Goal: Task Accomplishment & Management: Complete application form

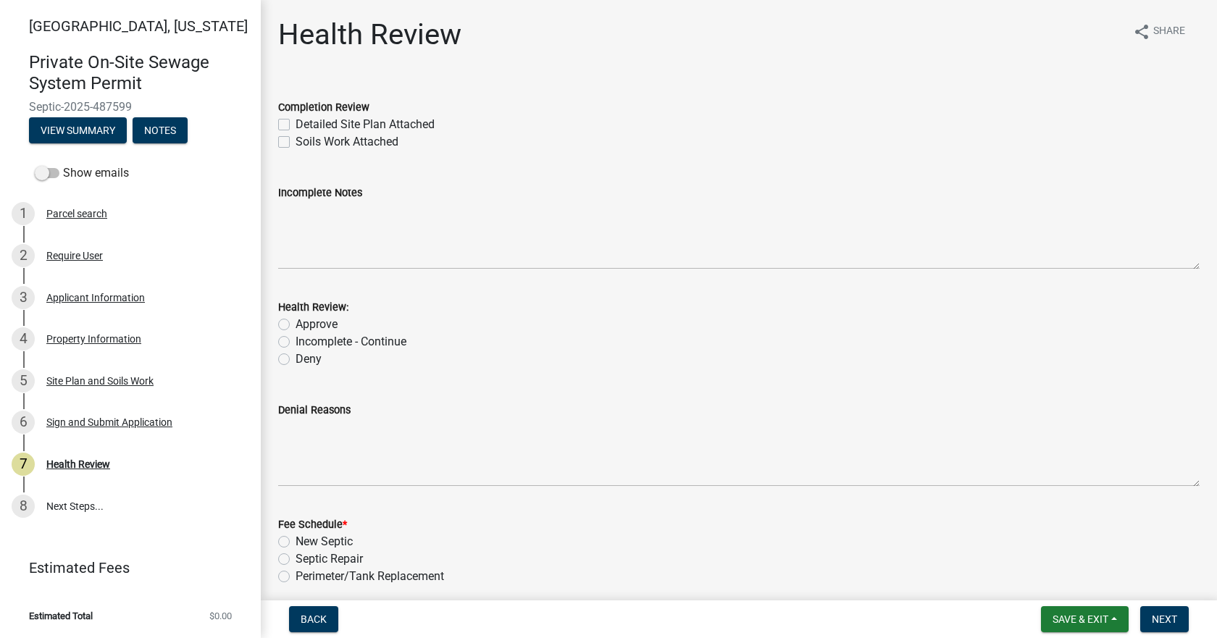
click at [296, 125] on label "Detailed Site Plan Attached" at bounding box center [365, 124] width 139 height 17
click at [296, 125] on input "Detailed Site Plan Attached" at bounding box center [300, 120] width 9 height 9
checkbox input "true"
checkbox input "false"
click at [296, 325] on label "Approve" at bounding box center [317, 324] width 42 height 17
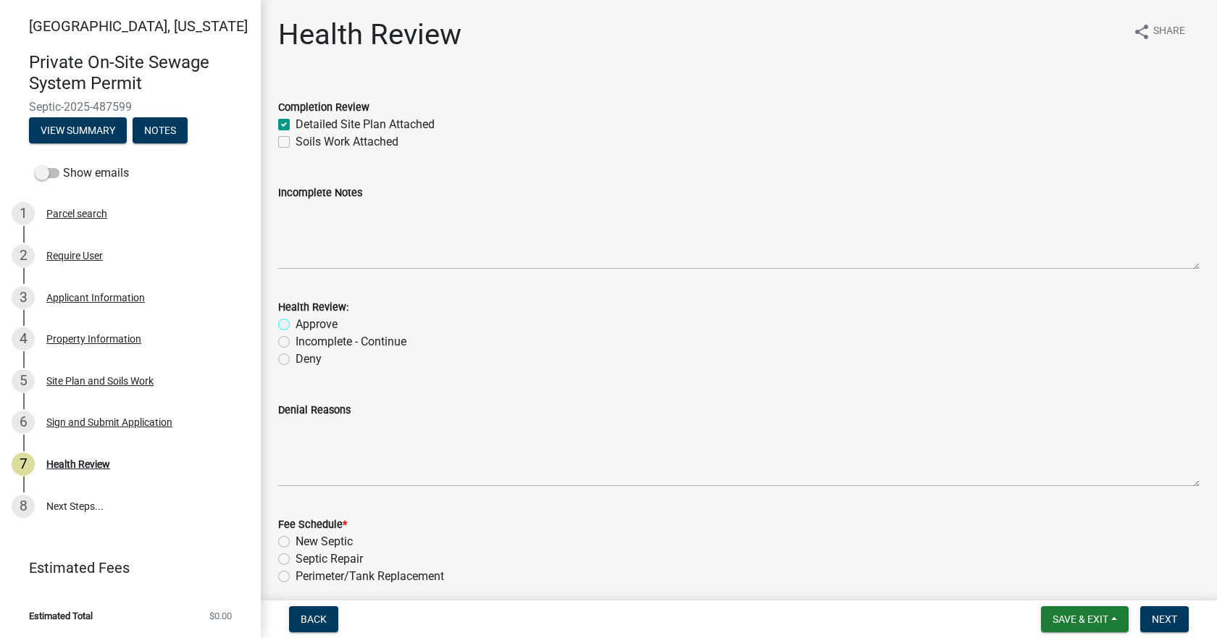
click at [296, 325] on input "Approve" at bounding box center [300, 320] width 9 height 9
radio input "true"
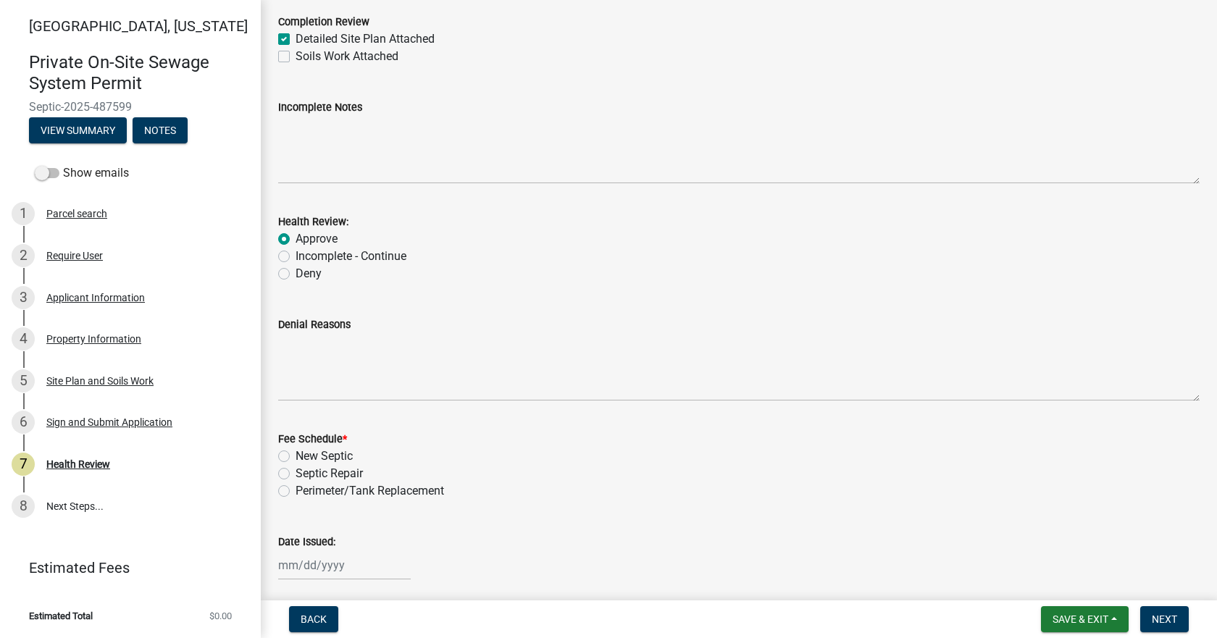
scroll to position [290, 0]
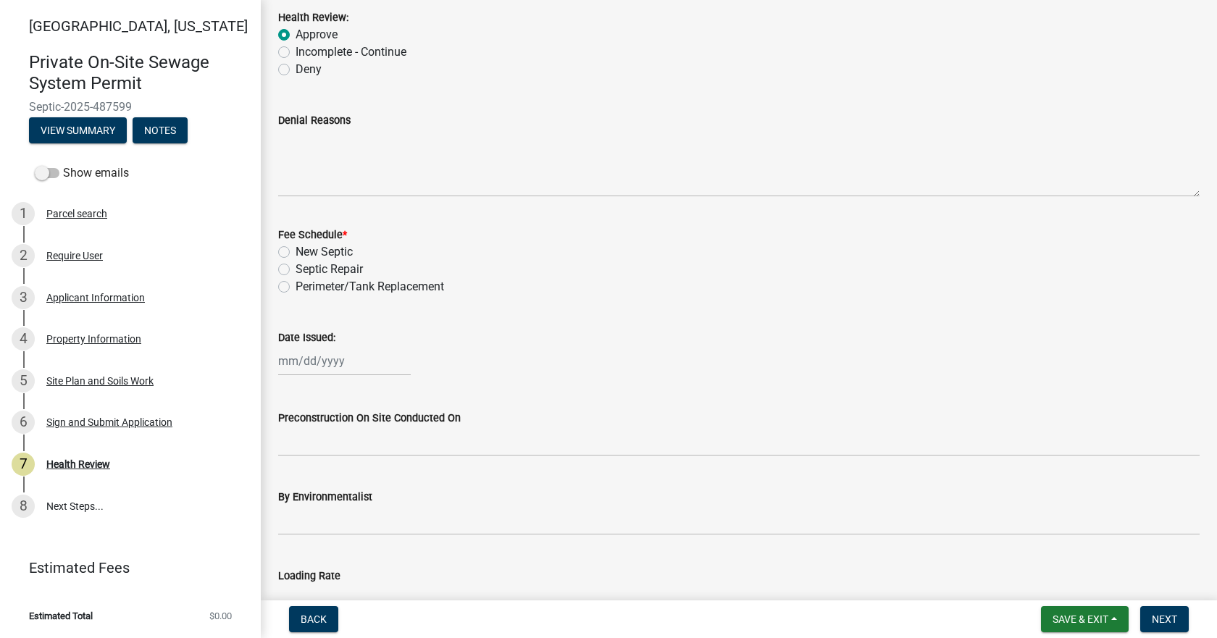
click at [296, 250] on label "New Septic" at bounding box center [324, 251] width 57 height 17
click at [296, 250] on input "New Septic" at bounding box center [300, 247] width 9 height 9
radio input "true"
click at [324, 361] on div at bounding box center [344, 361] width 133 height 30
select select "10"
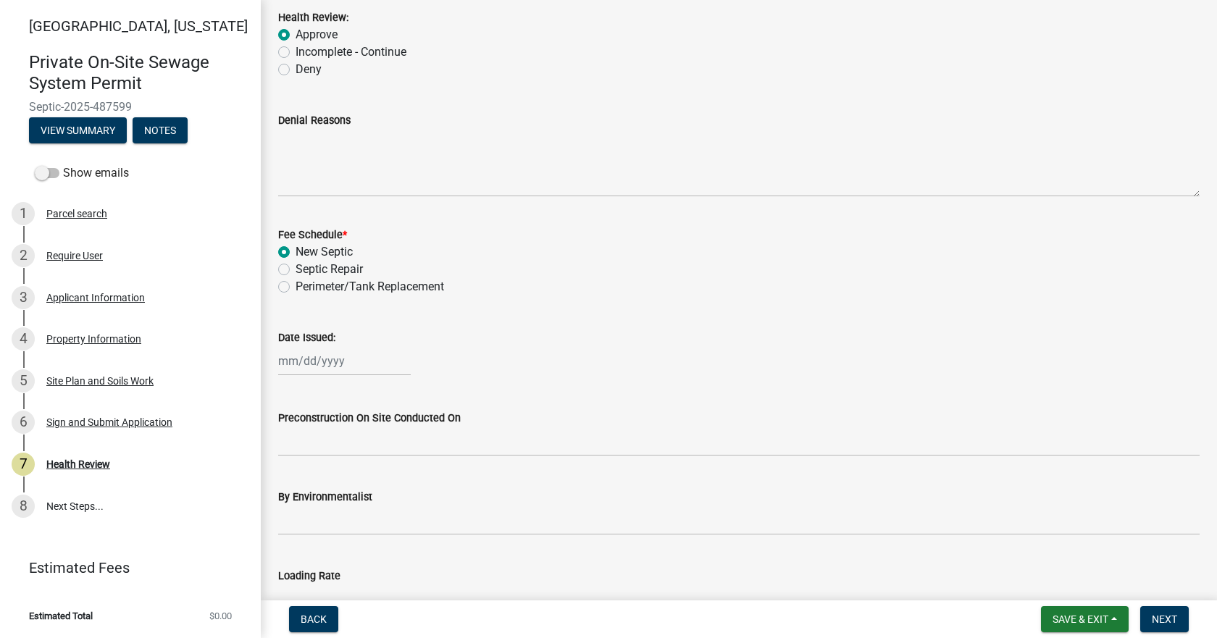
select select "2025"
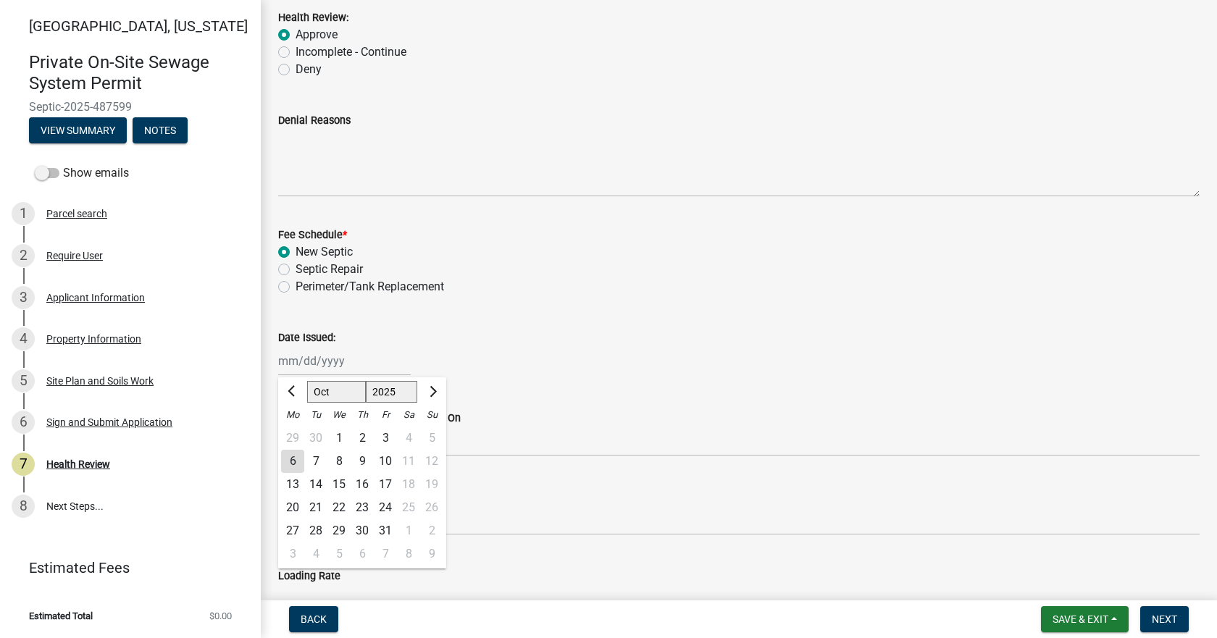
click at [296, 457] on div "6" at bounding box center [292, 461] width 23 height 23
type input "[DATE]"
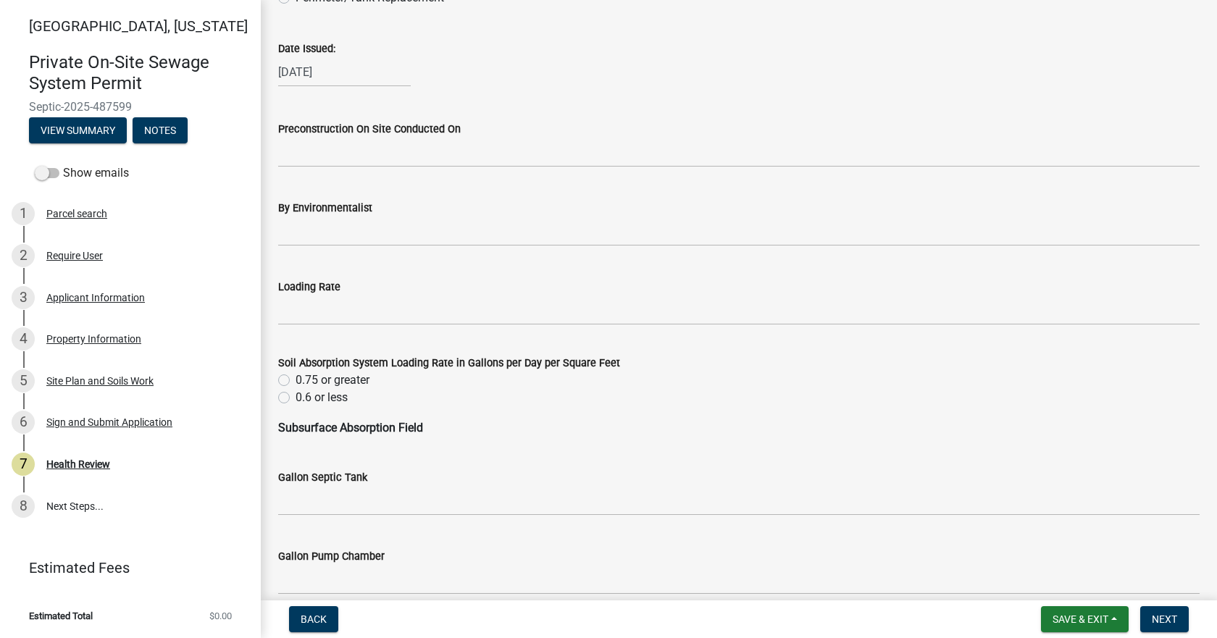
scroll to position [580, 0]
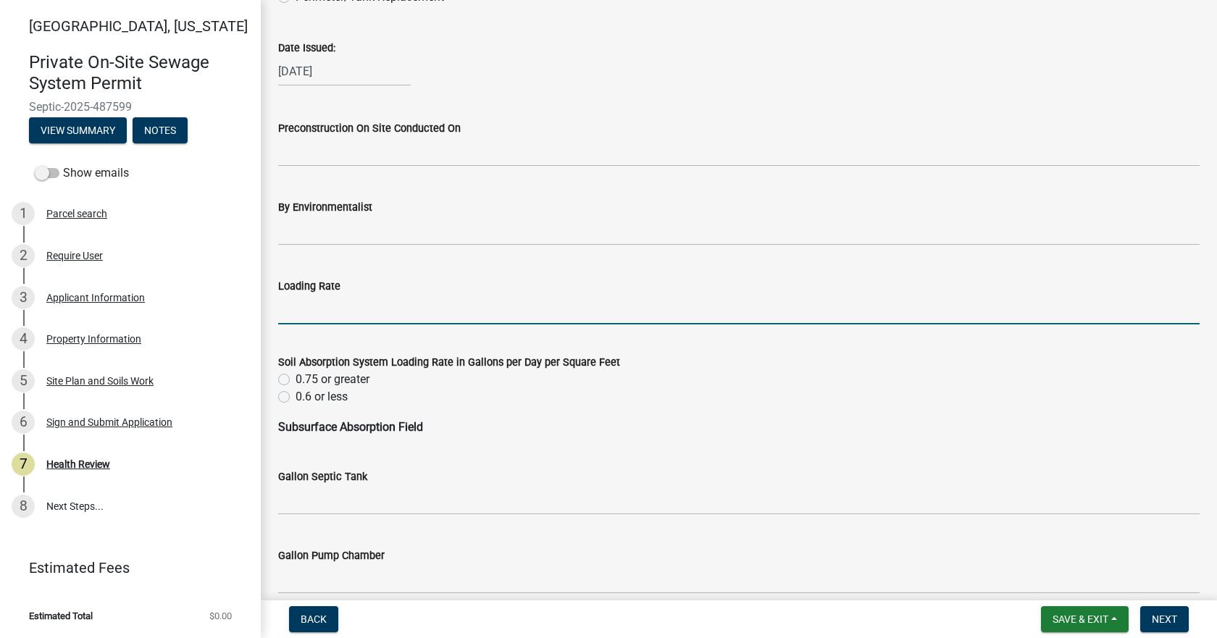
click at [367, 298] on input "Loading Rate" at bounding box center [739, 310] width 922 height 30
type input ".5"
click at [296, 394] on label "0.6 or less" at bounding box center [322, 396] width 52 height 17
click at [296, 394] on input "0.6 or less" at bounding box center [300, 392] width 9 height 9
radio input "true"
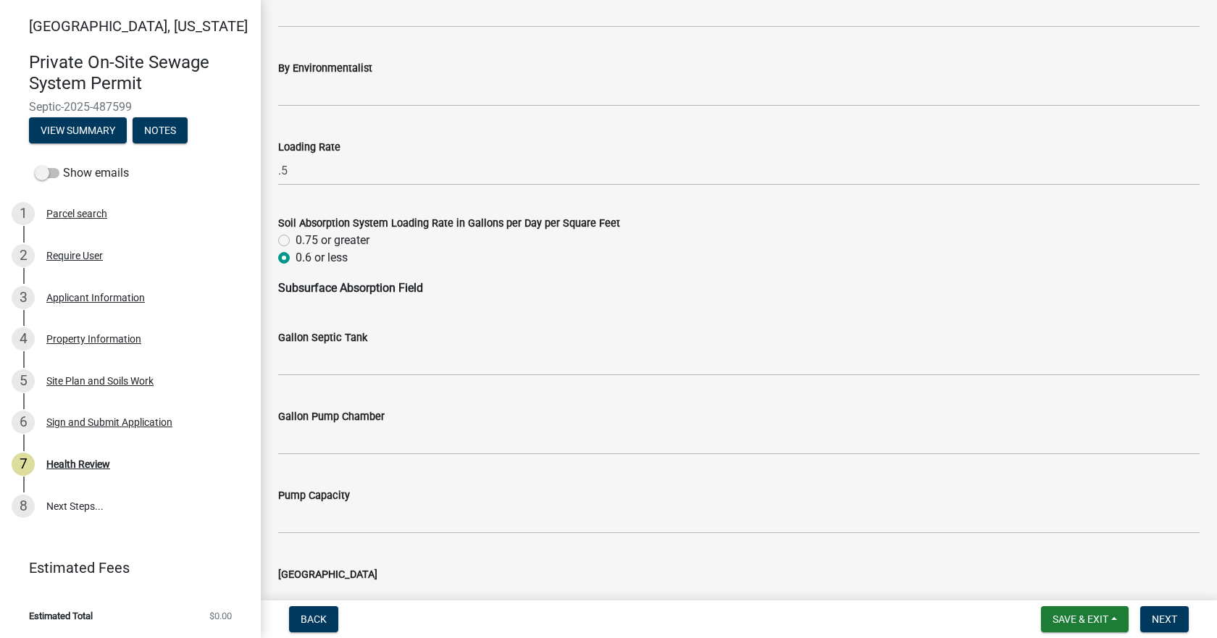
scroll to position [869, 0]
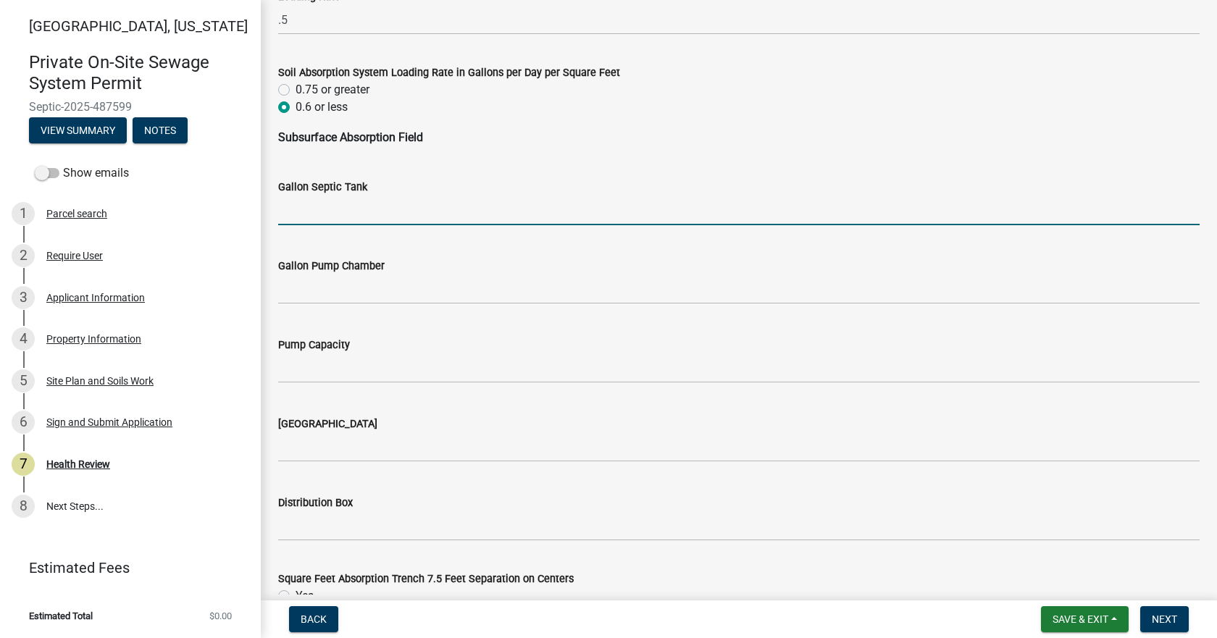
click at [330, 202] on input "Gallon Septic Tank" at bounding box center [739, 211] width 922 height 30
type input "1000"
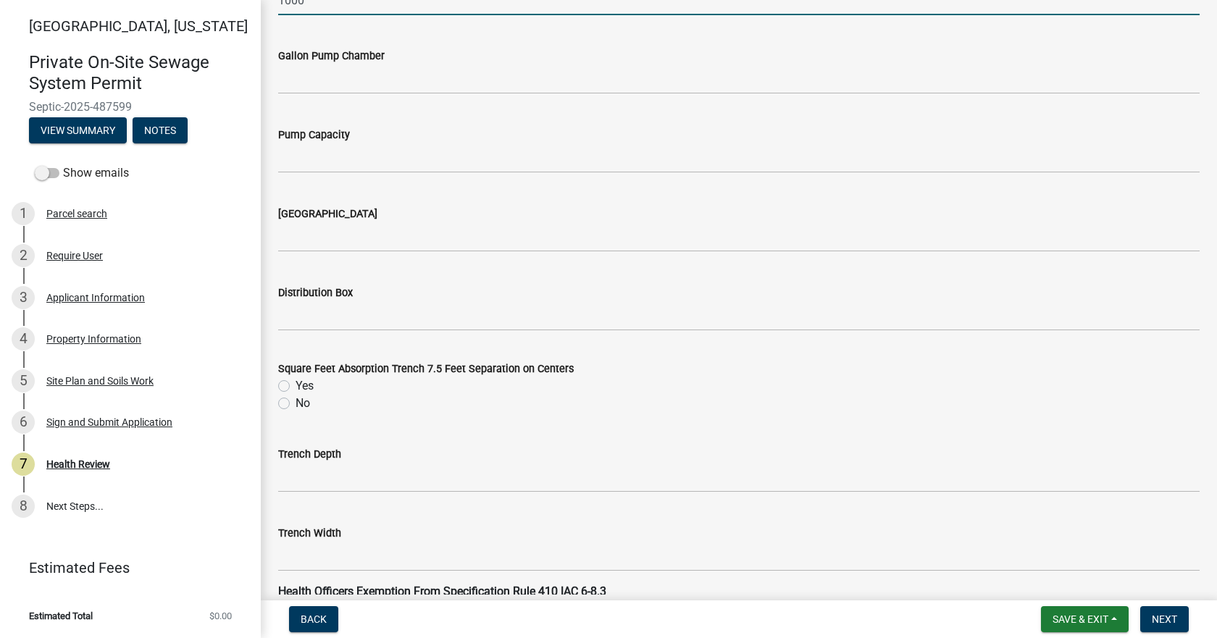
scroll to position [1087, 0]
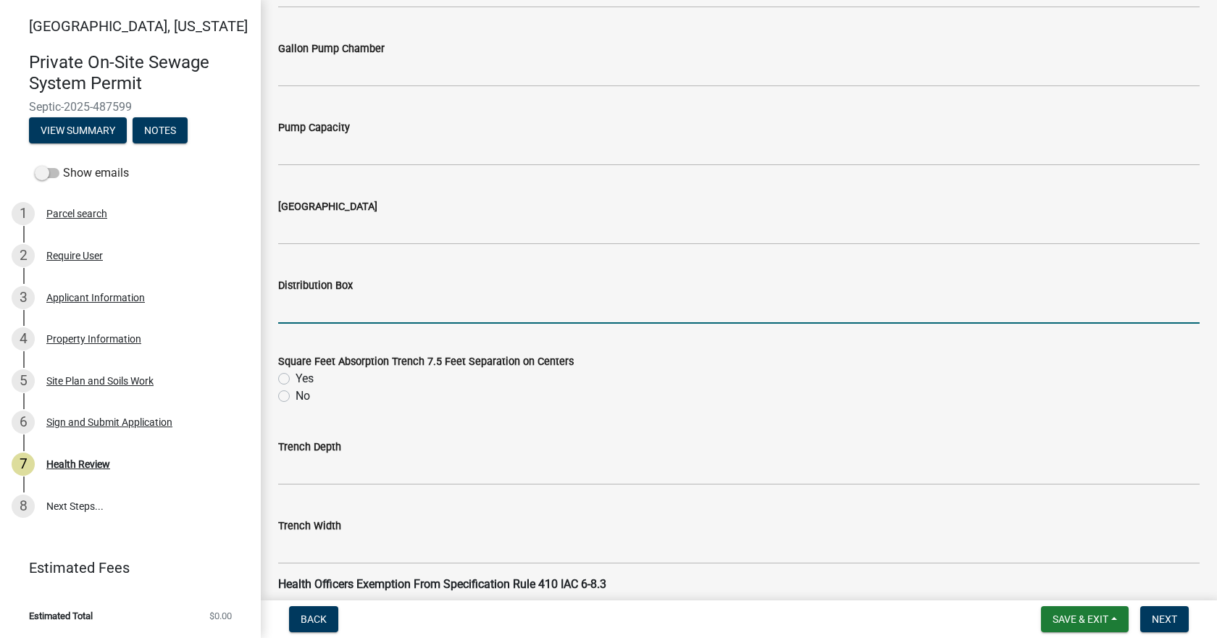
click at [330, 298] on input "Distribution Box" at bounding box center [739, 309] width 922 height 30
type input "Yes"
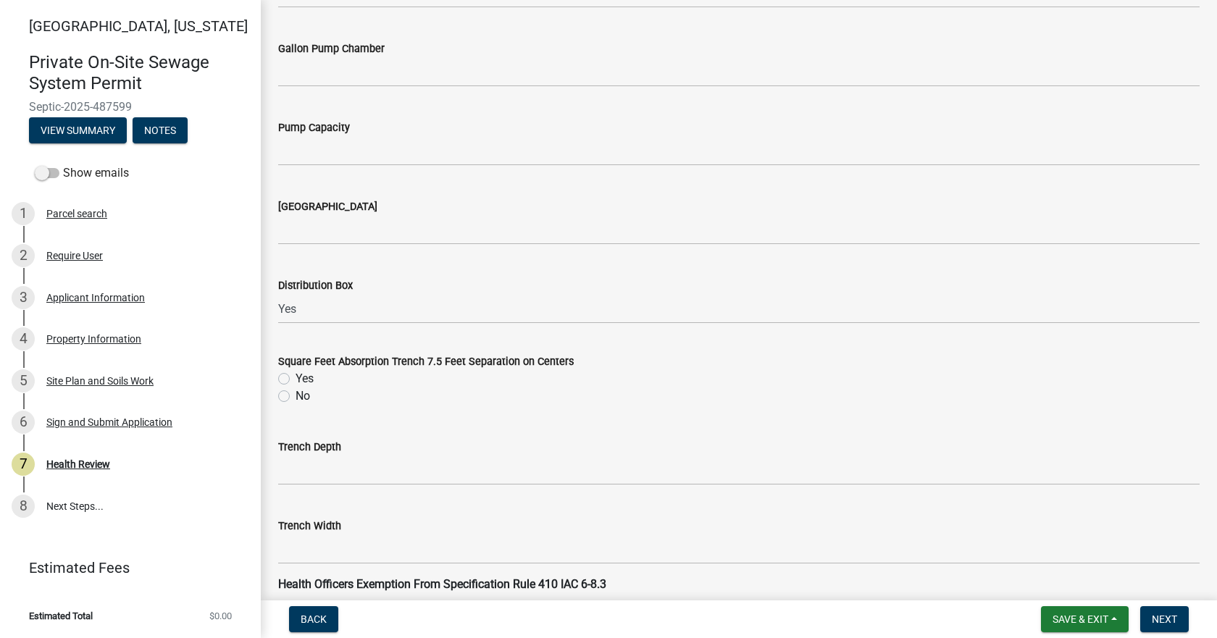
click at [296, 377] on label "Yes" at bounding box center [305, 378] width 18 height 17
click at [296, 377] on input "Yes" at bounding box center [300, 374] width 9 height 9
radio input "true"
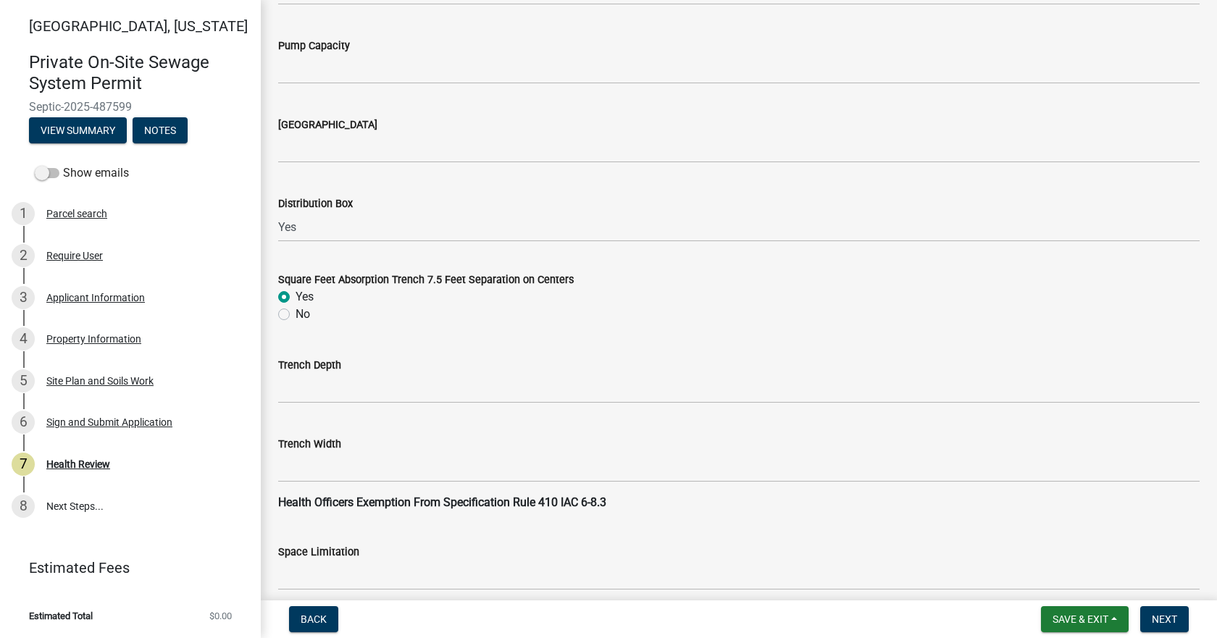
scroll to position [1304, 0]
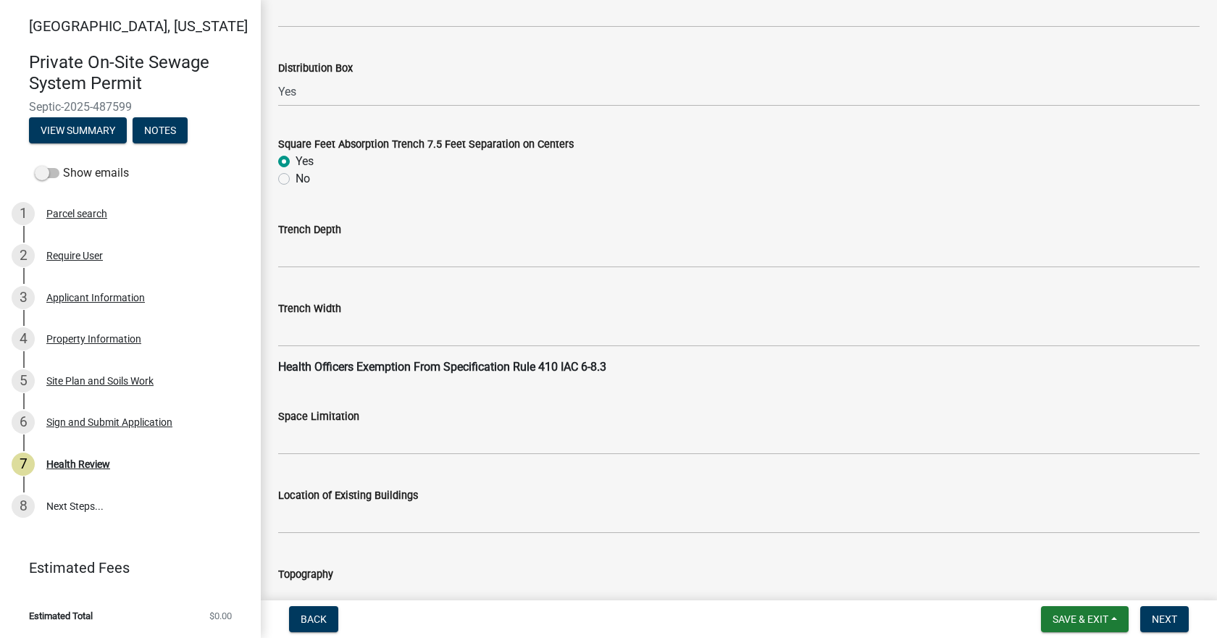
click at [363, 269] on wm-data-entity-input "Trench Depth" at bounding box center [739, 240] width 922 height 79
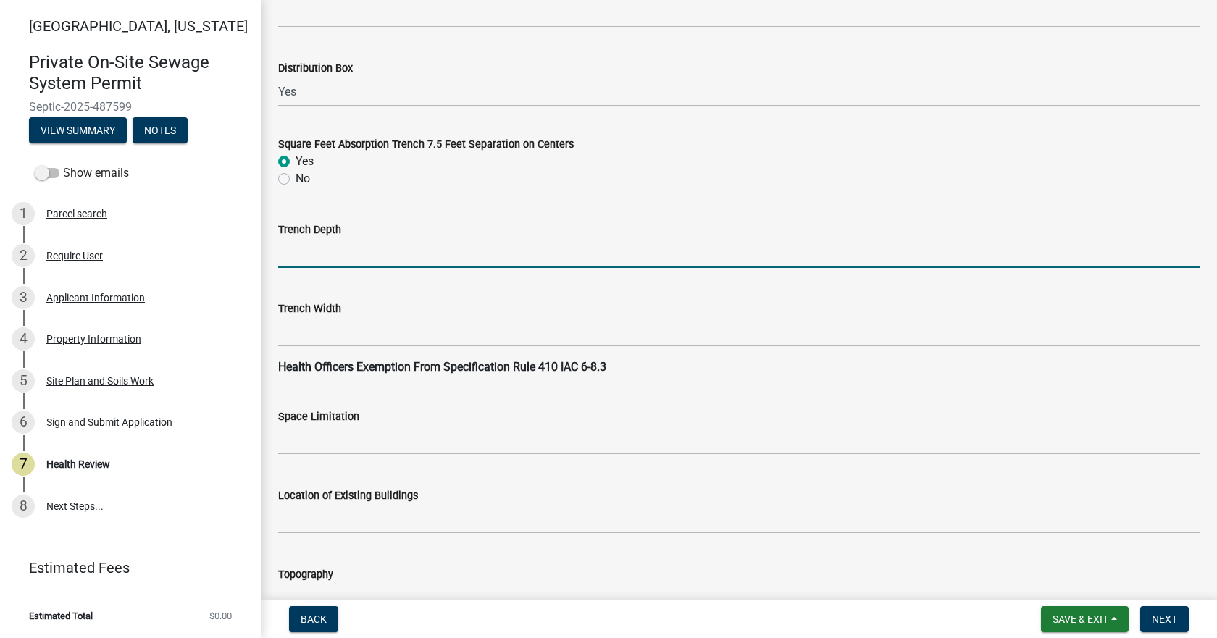
click at [343, 253] on input "Trench Depth" at bounding box center [739, 253] width 922 height 30
click at [321, 262] on input "Trench Depth" at bounding box center [739, 253] width 922 height 30
click at [309, 251] on input "10"-36"" at bounding box center [739, 253] width 922 height 30
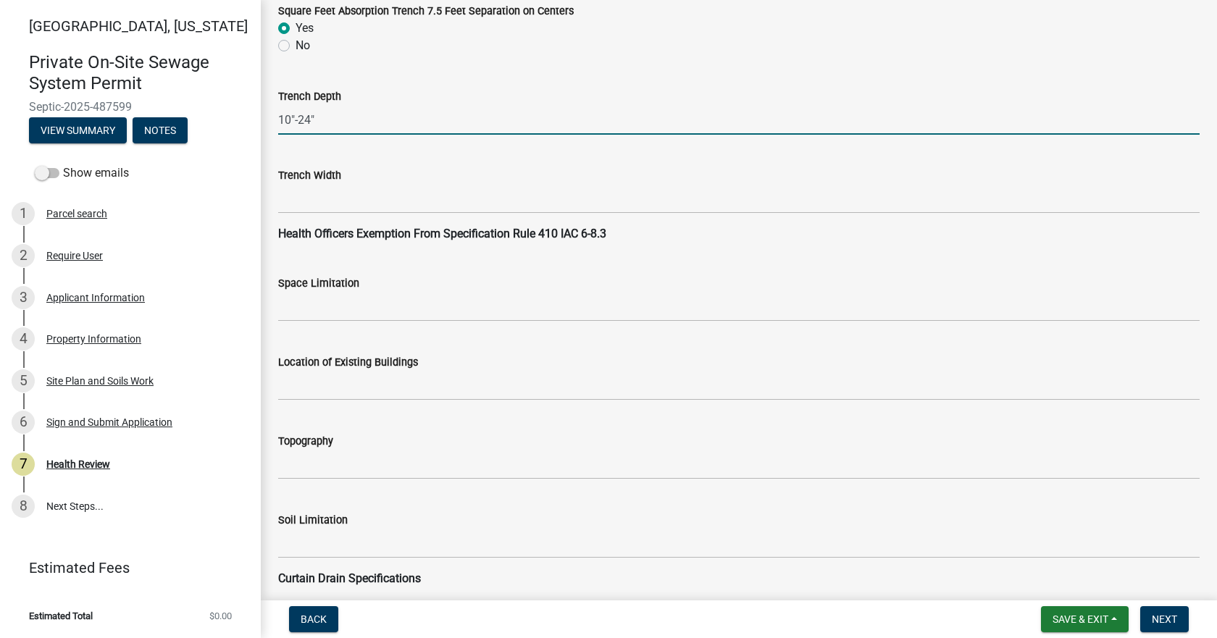
scroll to position [1449, 0]
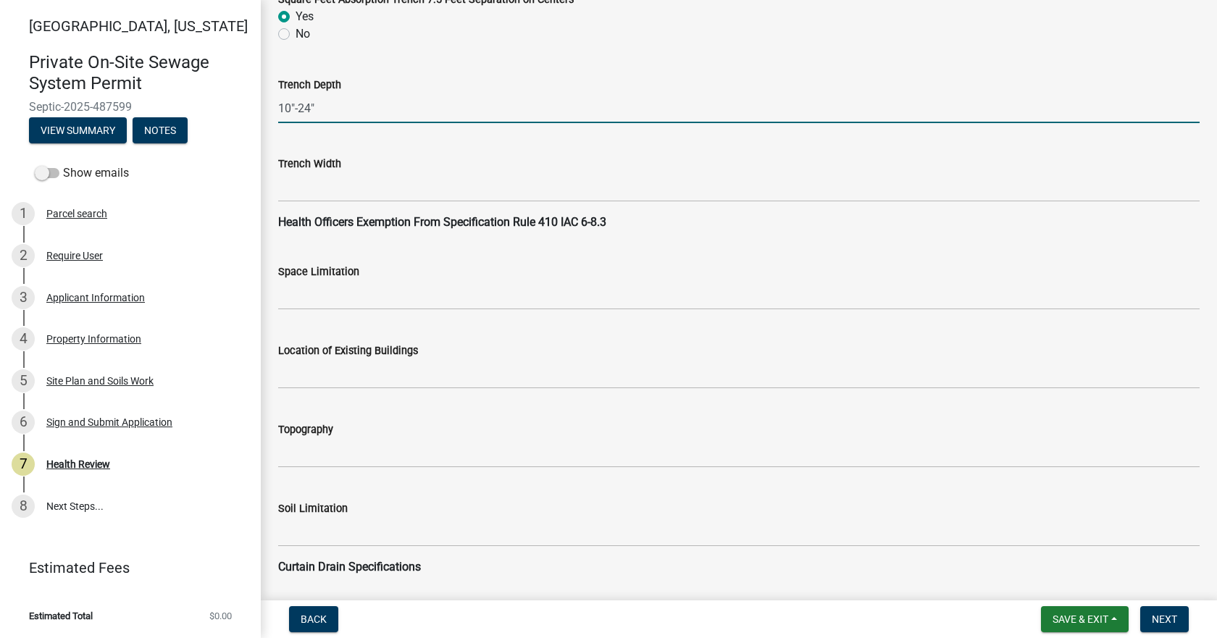
type input "10"-24""
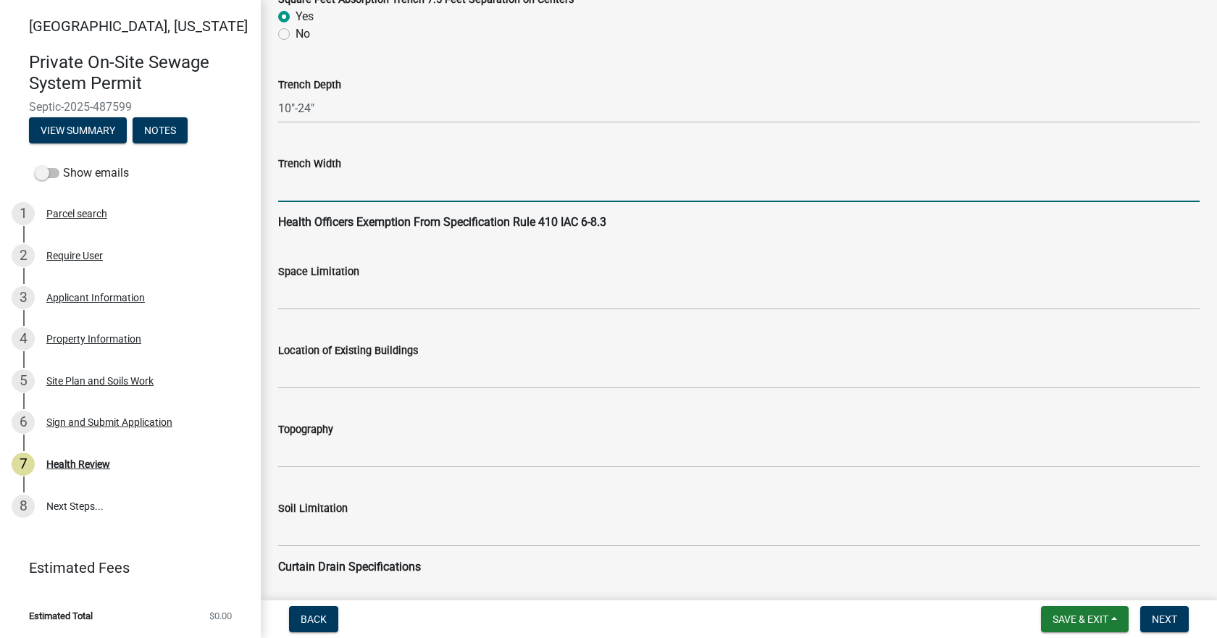
click at [317, 191] on input "Trench Width" at bounding box center [739, 187] width 922 height 30
type input "36""
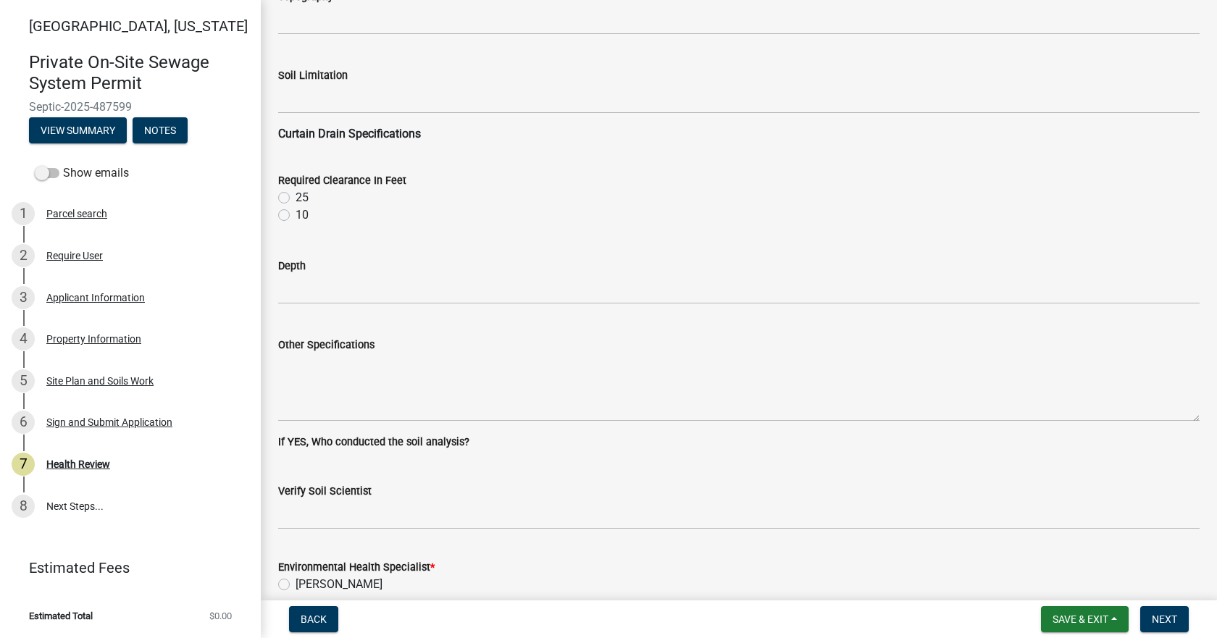
scroll to position [1884, 0]
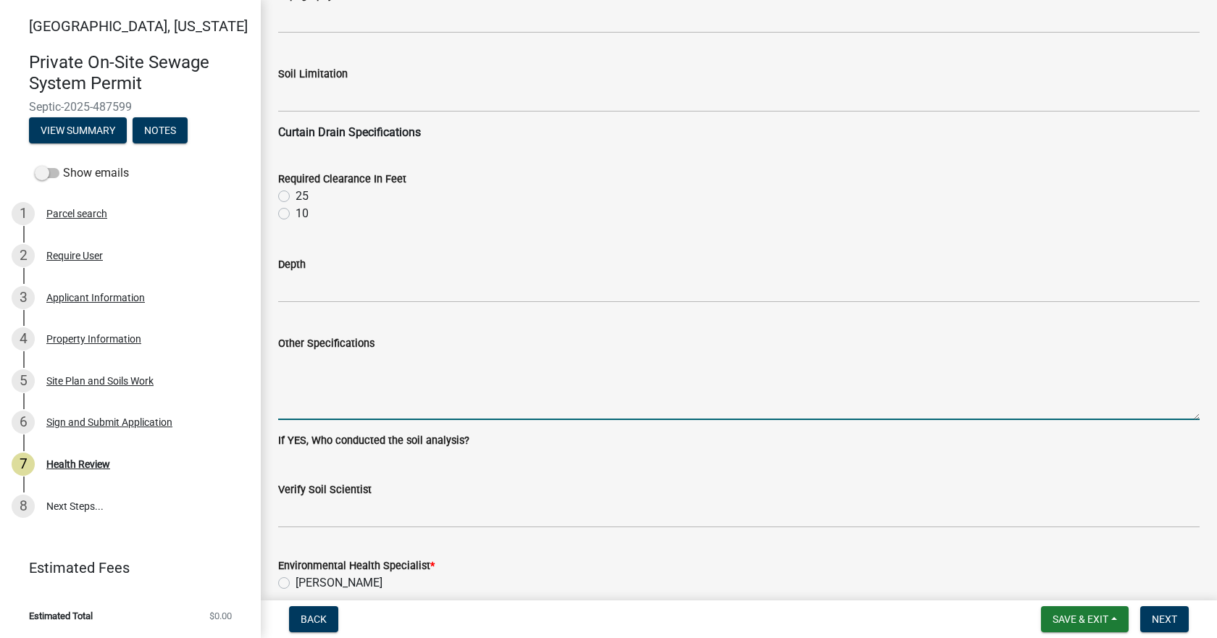
click at [352, 360] on textarea "Other Specifications" at bounding box center [739, 386] width 922 height 68
click at [528, 362] on textarea "Conventional Pipe and rock system. 2 lines at 50' no perimeter drain" at bounding box center [739, 386] width 922 height 68
click at [662, 356] on textarea "Conventional Pipe and rock system. 2 lines at 50'. no perimeter drain" at bounding box center [739, 386] width 922 height 68
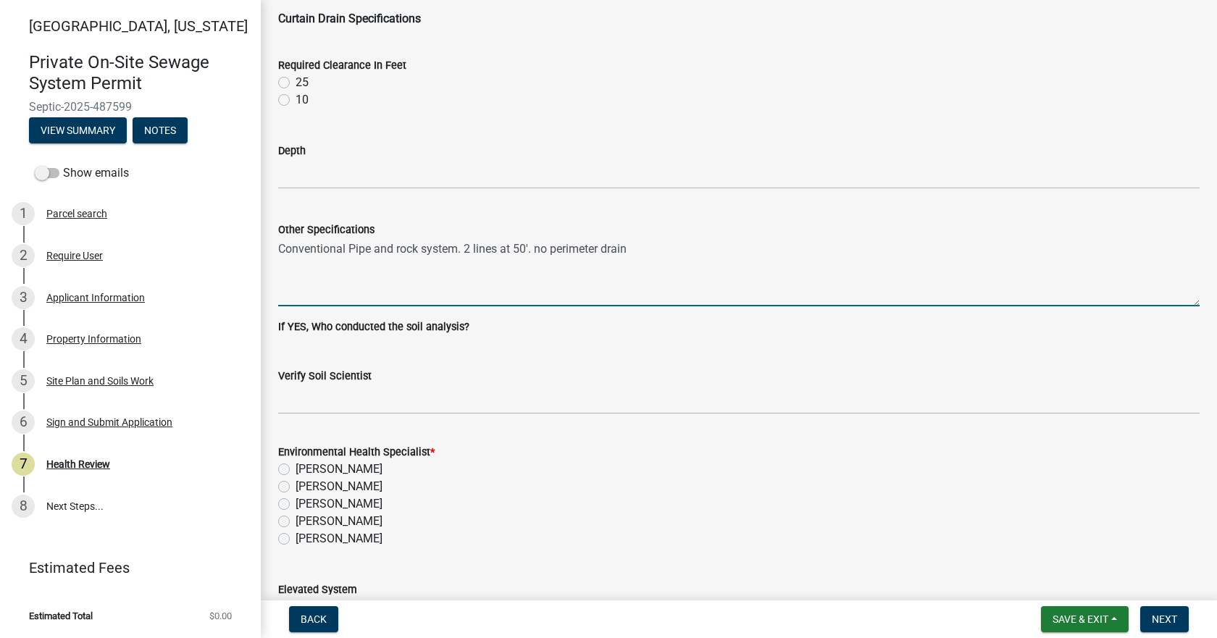
scroll to position [2173, 0]
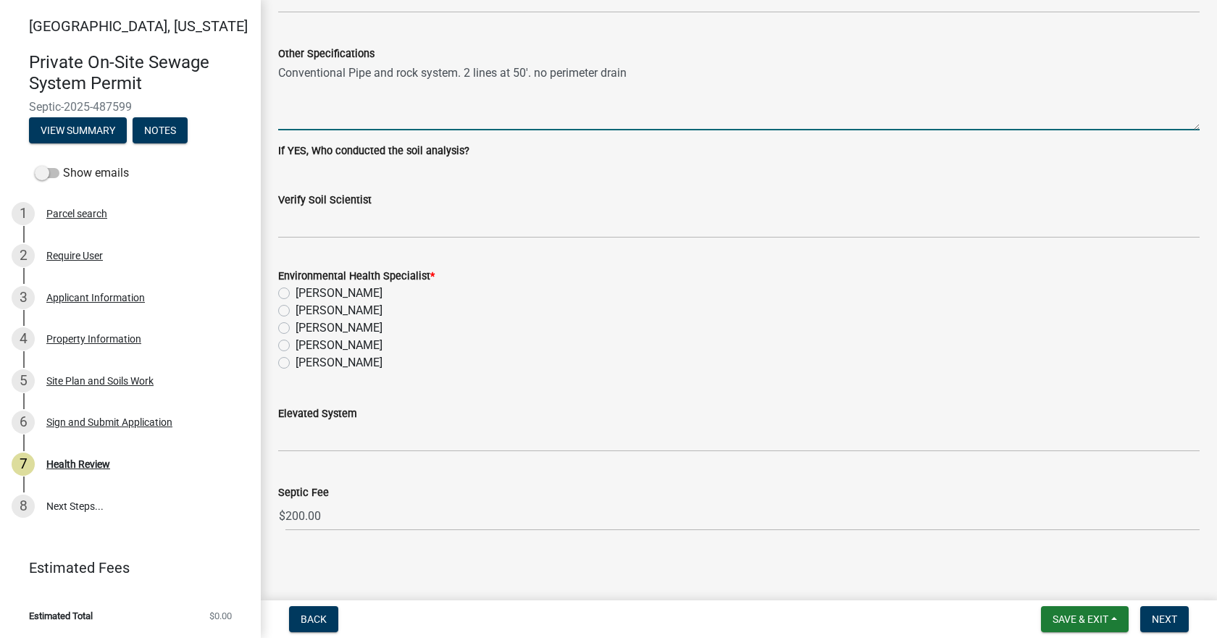
type textarea "Conventional Pipe and rock system. 2 lines at 50'. no perimeter drain"
click at [296, 365] on label "[PERSON_NAME]" at bounding box center [339, 362] width 87 height 17
click at [296, 364] on input "[PERSON_NAME]" at bounding box center [300, 358] width 9 height 9
radio input "true"
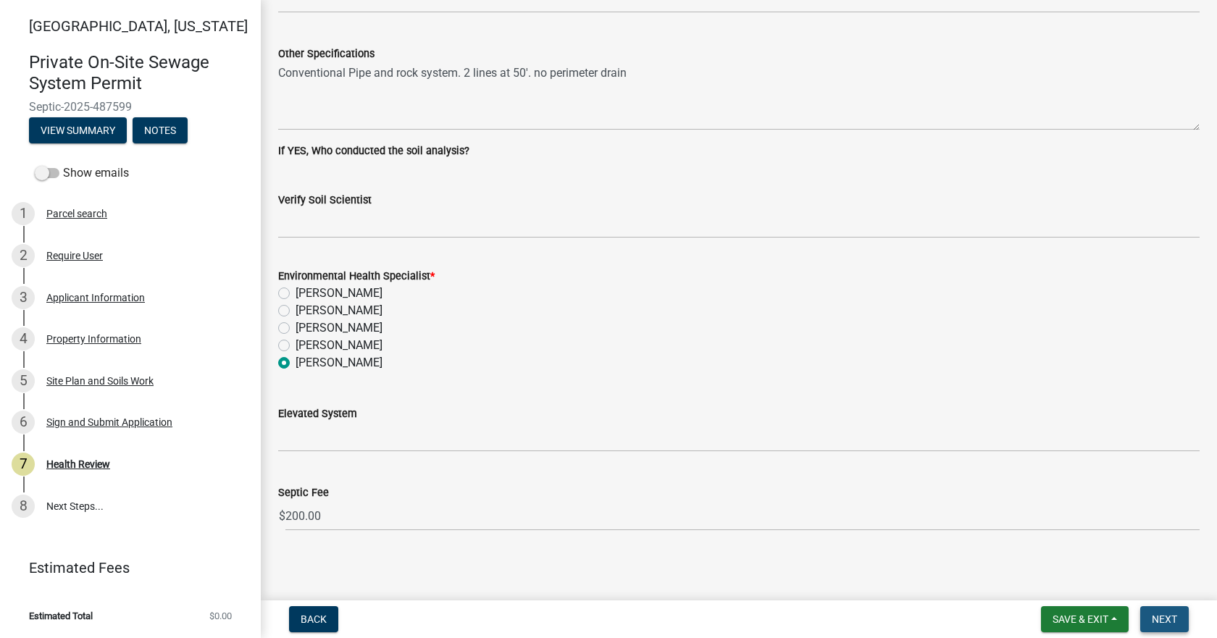
click at [1154, 614] on span "Next" at bounding box center [1164, 620] width 25 height 12
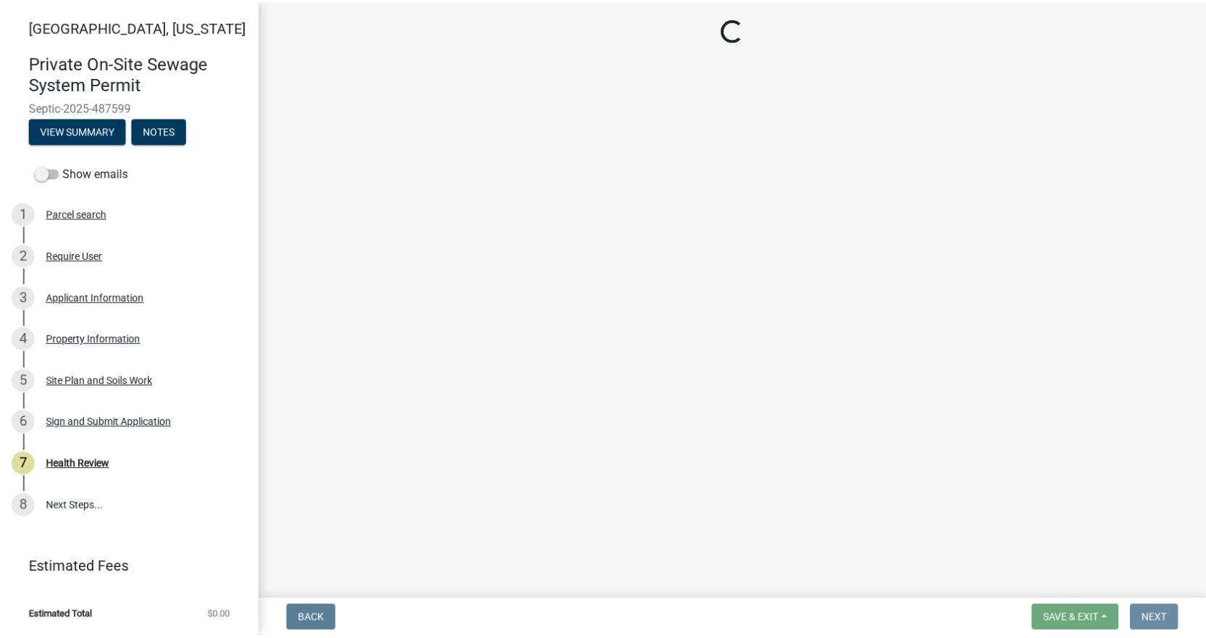
scroll to position [0, 0]
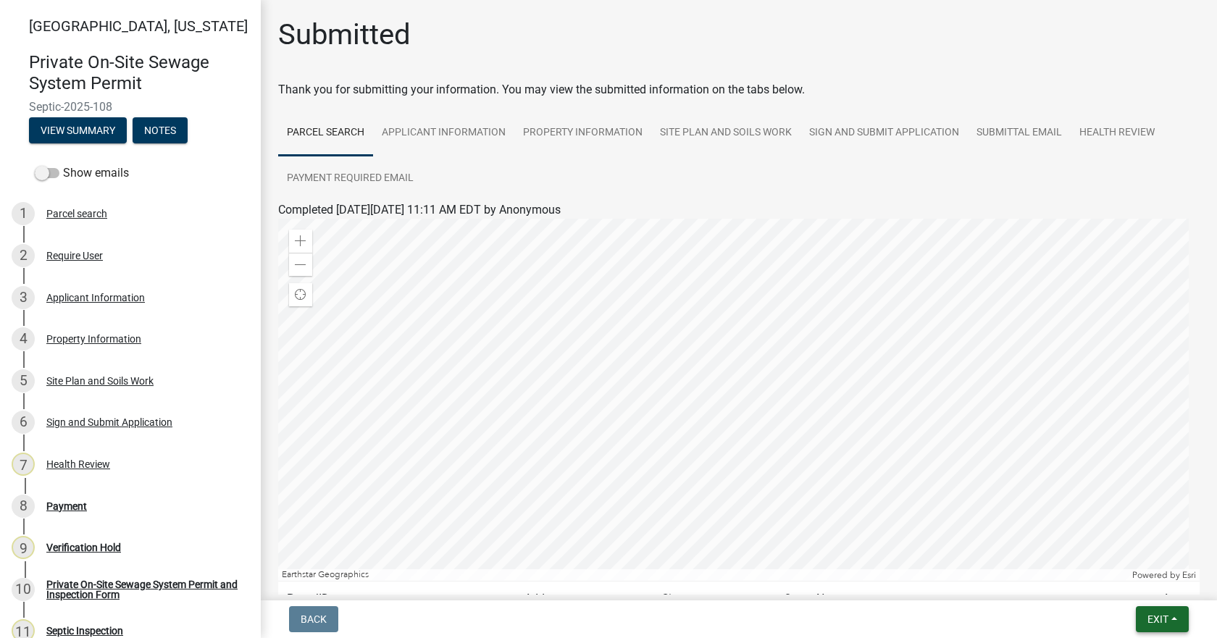
click at [1179, 619] on button "Exit" at bounding box center [1162, 619] width 53 height 26
click at [1124, 586] on button "Save & Exit" at bounding box center [1131, 581] width 116 height 35
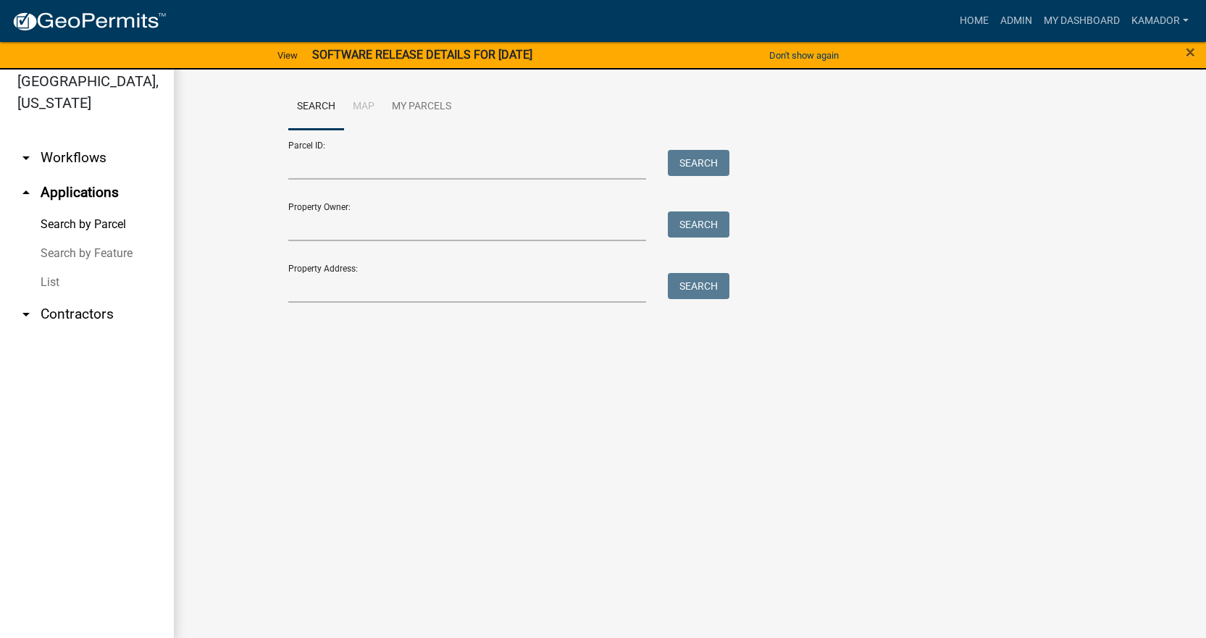
scroll to position [17, 0]
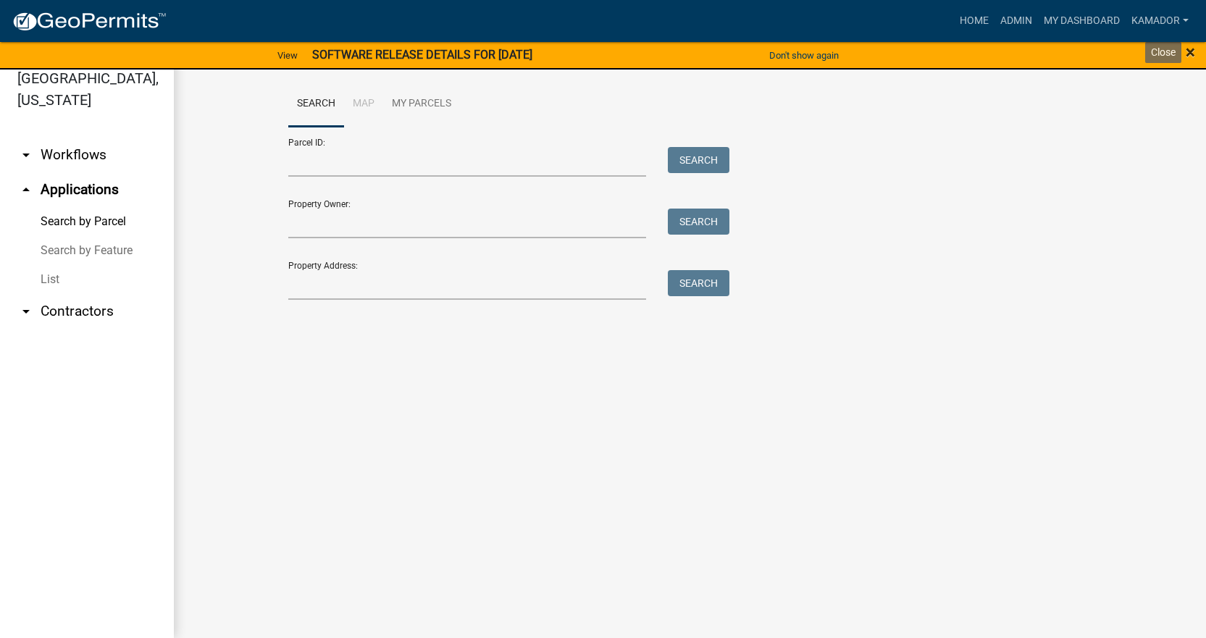
click at [1191, 56] on span "×" at bounding box center [1190, 52] width 9 height 20
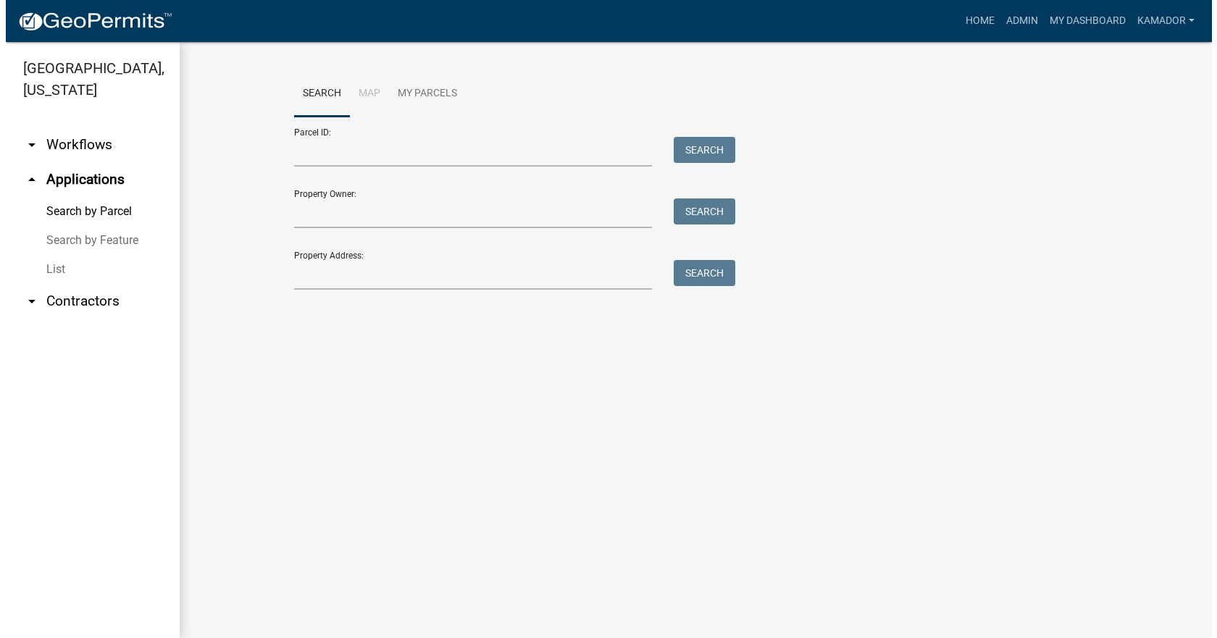
scroll to position [0, 0]
click at [376, 281] on input "Property Address:" at bounding box center [472, 275] width 359 height 30
